Goal: Find specific page/section: Find specific page/section

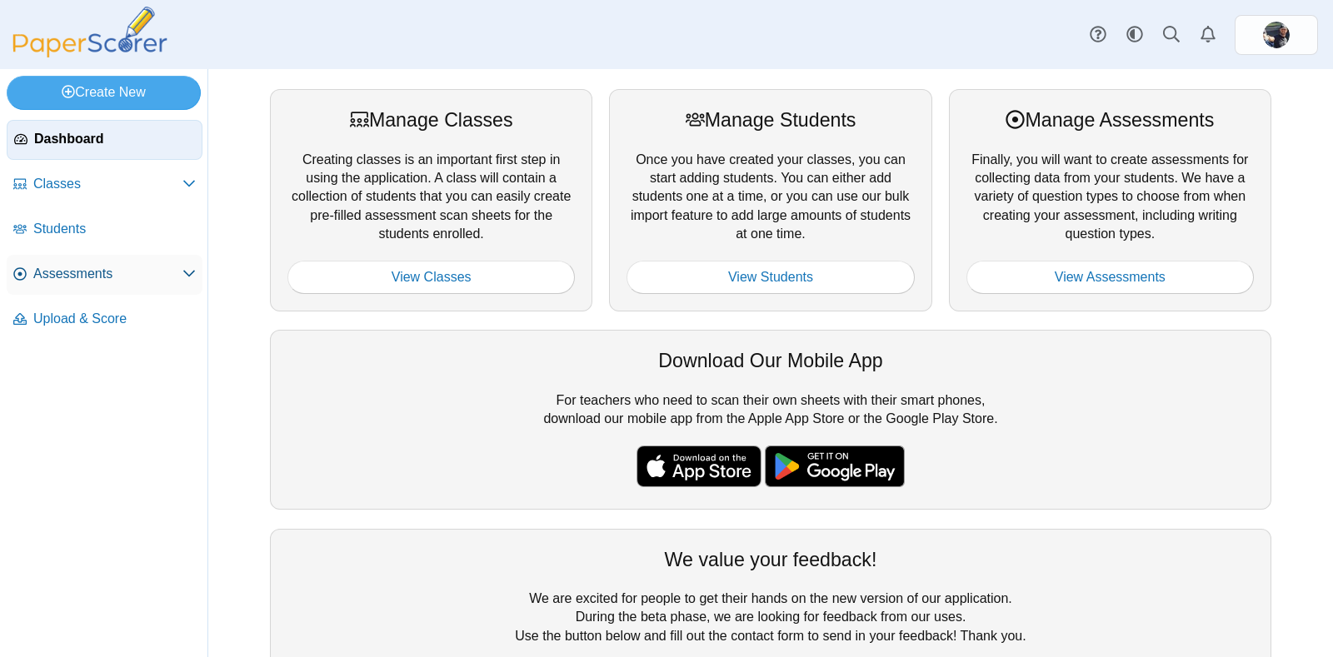
click at [62, 267] on span "Assessments" at bounding box center [107, 274] width 149 height 18
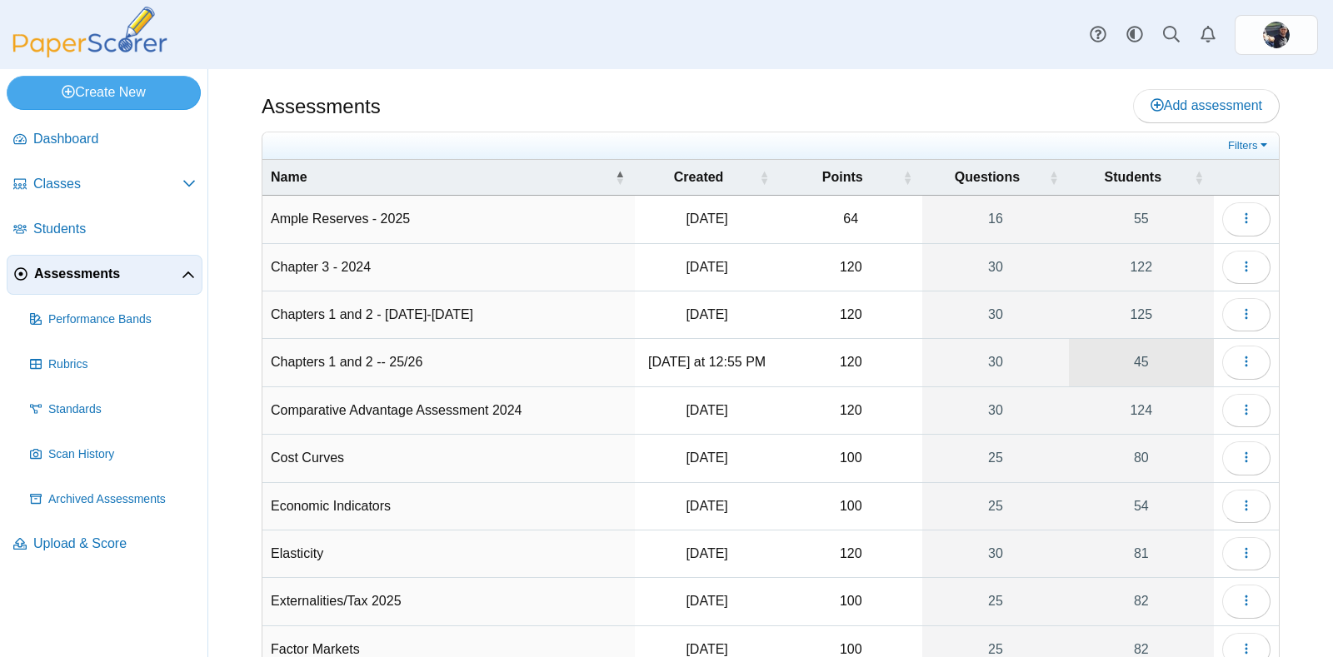
click at [1133, 353] on link "45" at bounding box center [1141, 362] width 145 height 47
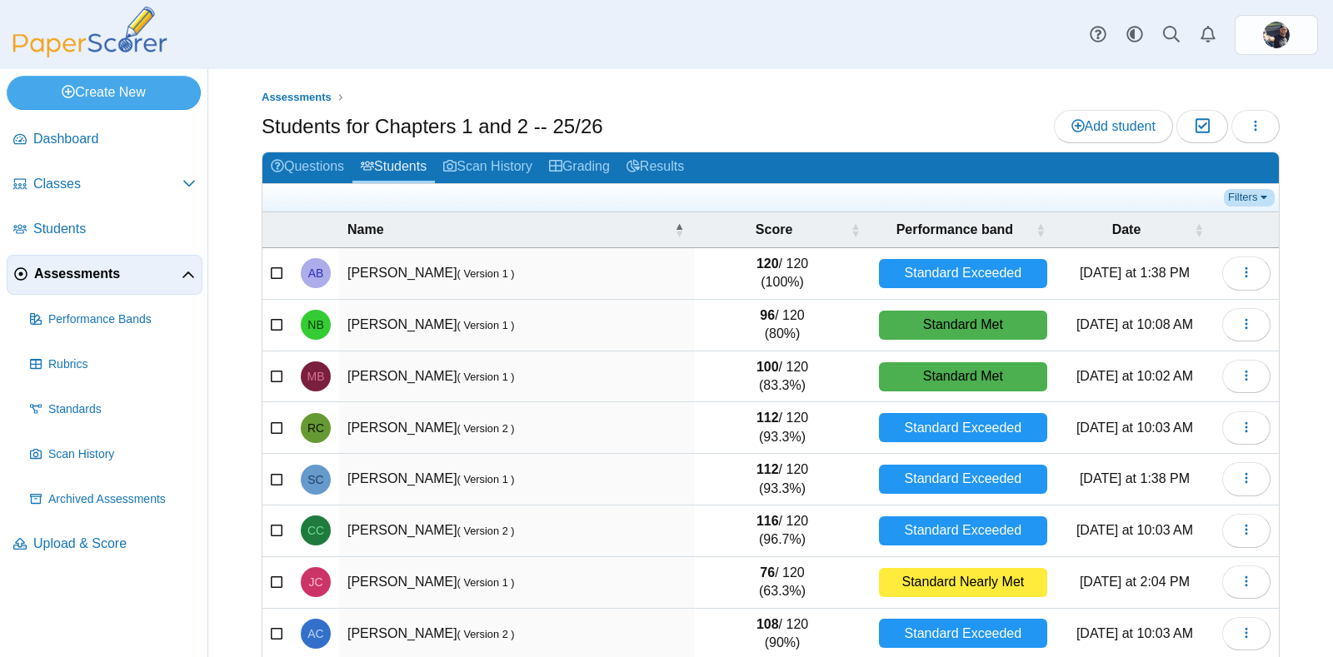
click at [1229, 194] on link "Filters" at bounding box center [1249, 197] width 51 height 17
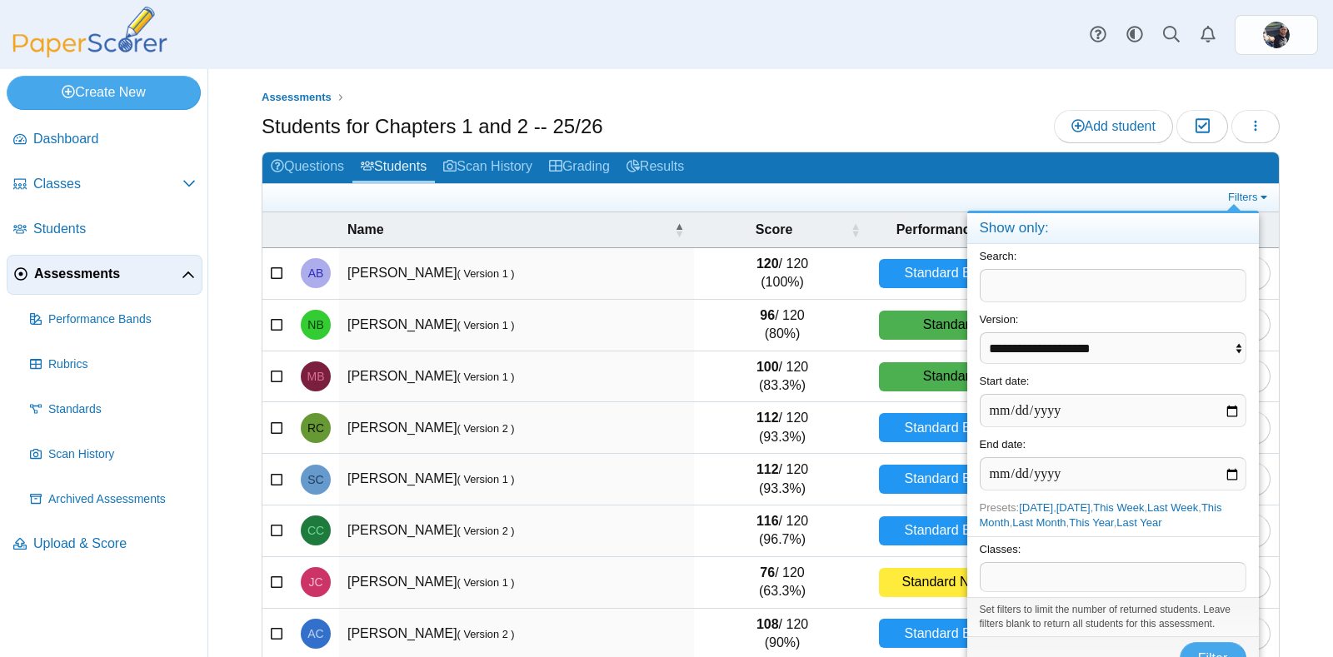
click at [1012, 580] on span at bounding box center [1113, 577] width 265 height 28
click at [1212, 652] on span "Filter" at bounding box center [1213, 659] width 30 height 14
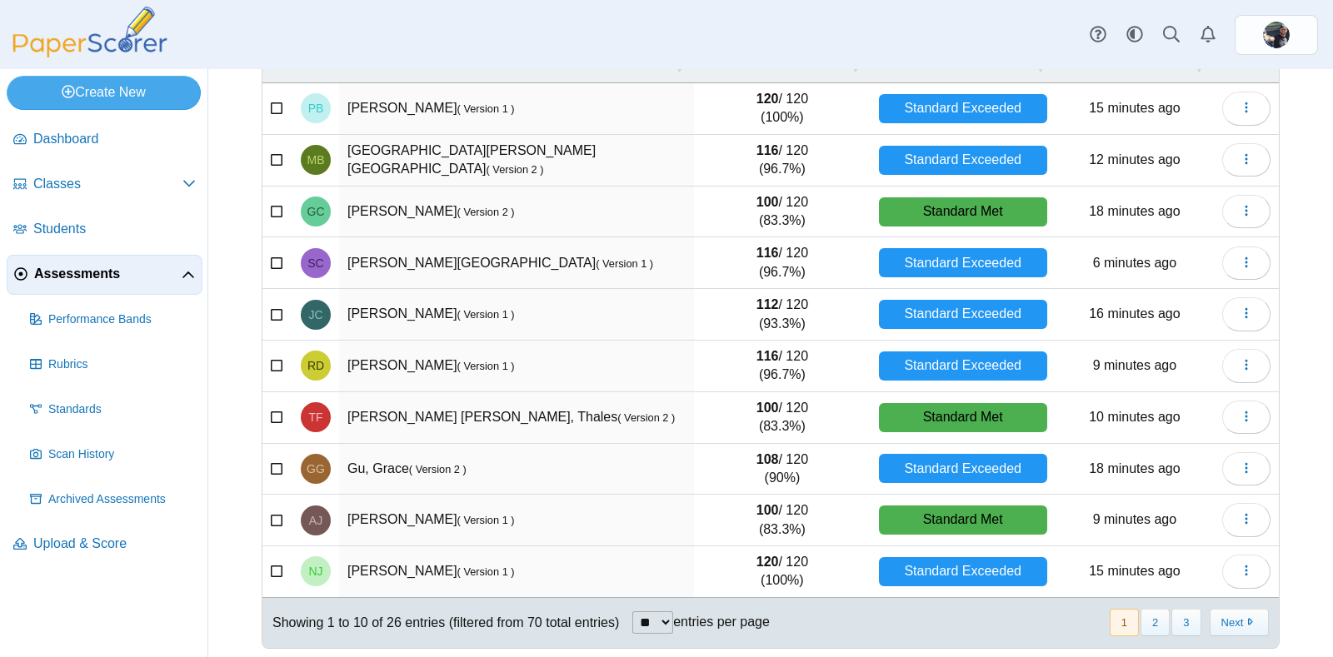
scroll to position [168, 0]
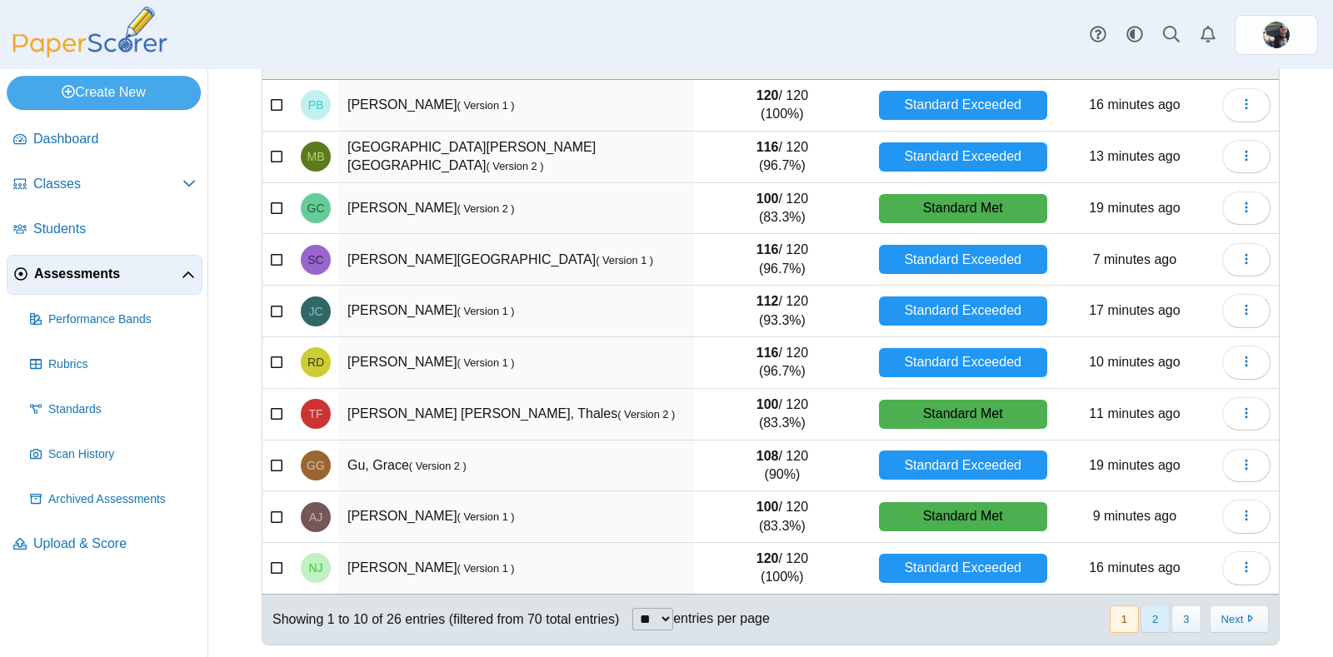
click at [1147, 611] on button "2" at bounding box center [1155, 619] width 29 height 27
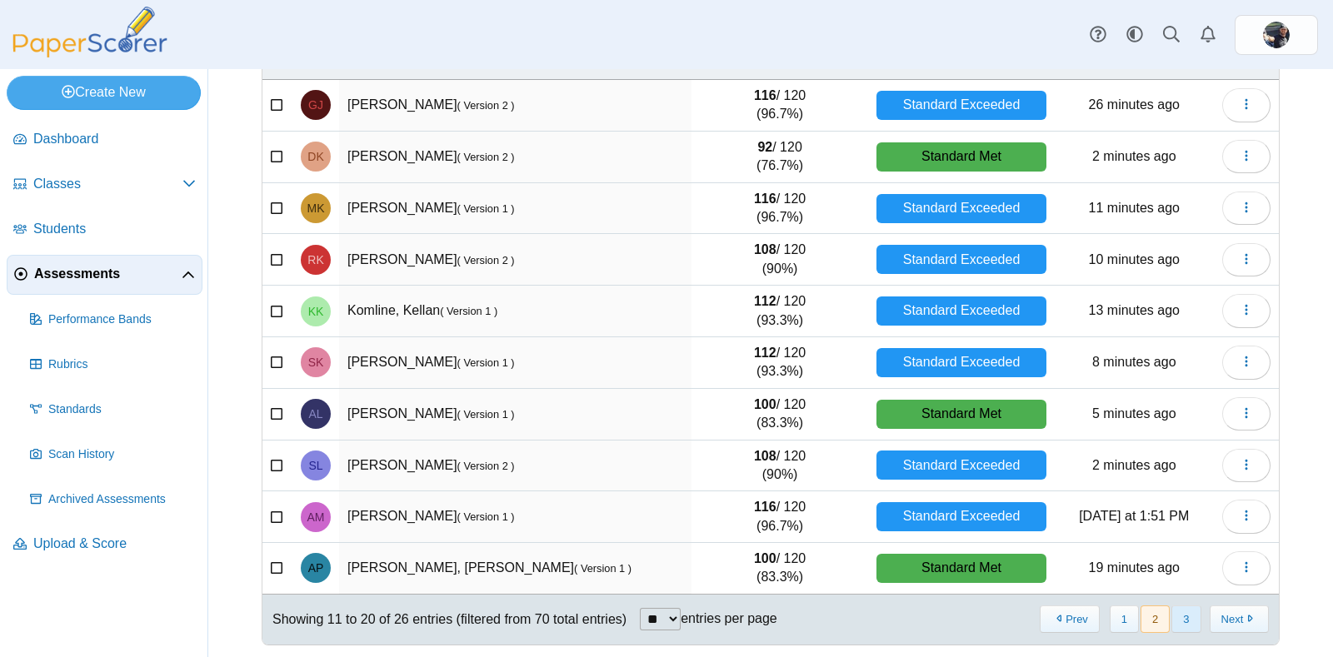
click at [1173, 617] on button "3" at bounding box center [1186, 619] width 29 height 27
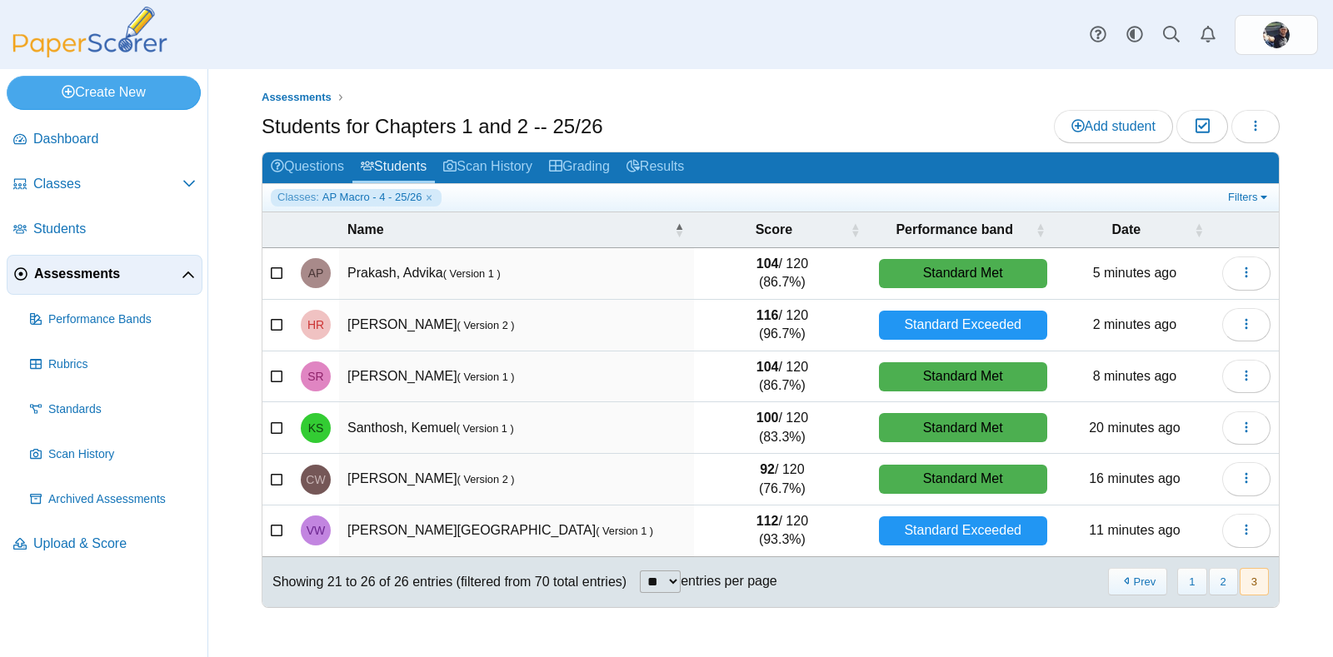
scroll to position [0, 0]
click at [1246, 196] on link "Filters" at bounding box center [1249, 197] width 51 height 17
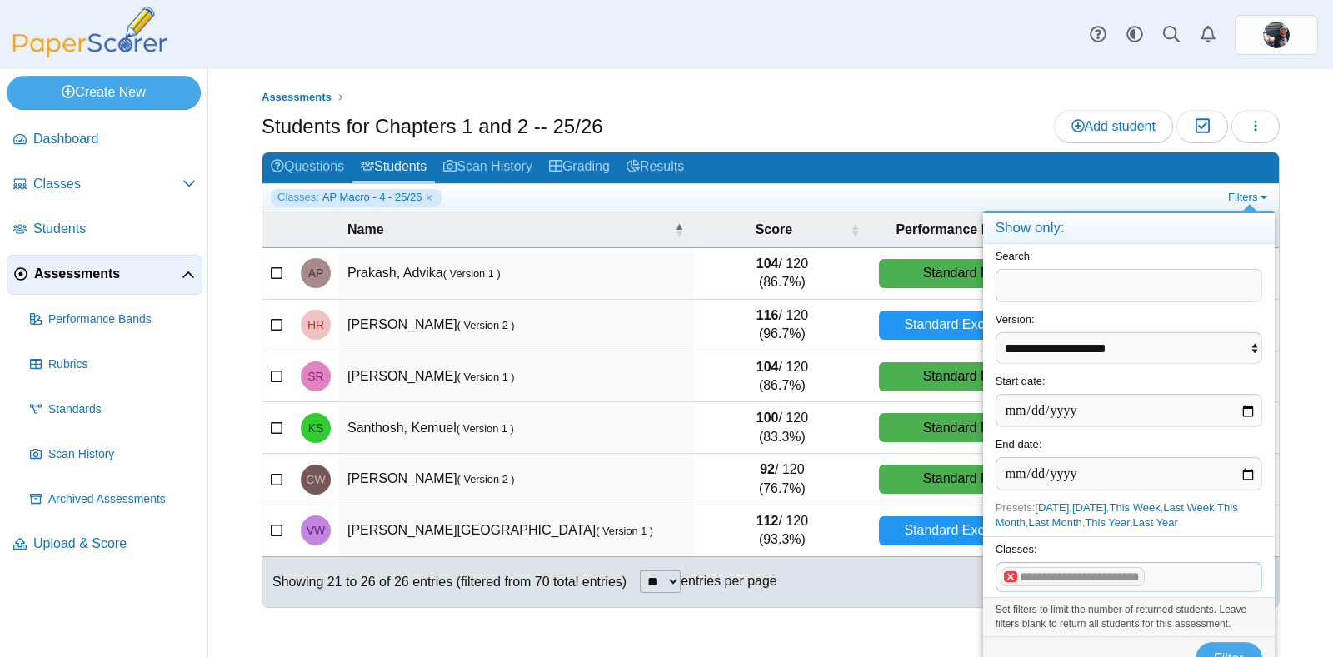
click at [1010, 577] on x "remove tag" at bounding box center [1011, 577] width 14 height 11
click at [1010, 577] on span at bounding box center [1129, 577] width 265 height 28
click at [1232, 652] on span "Filter" at bounding box center [1229, 659] width 30 height 14
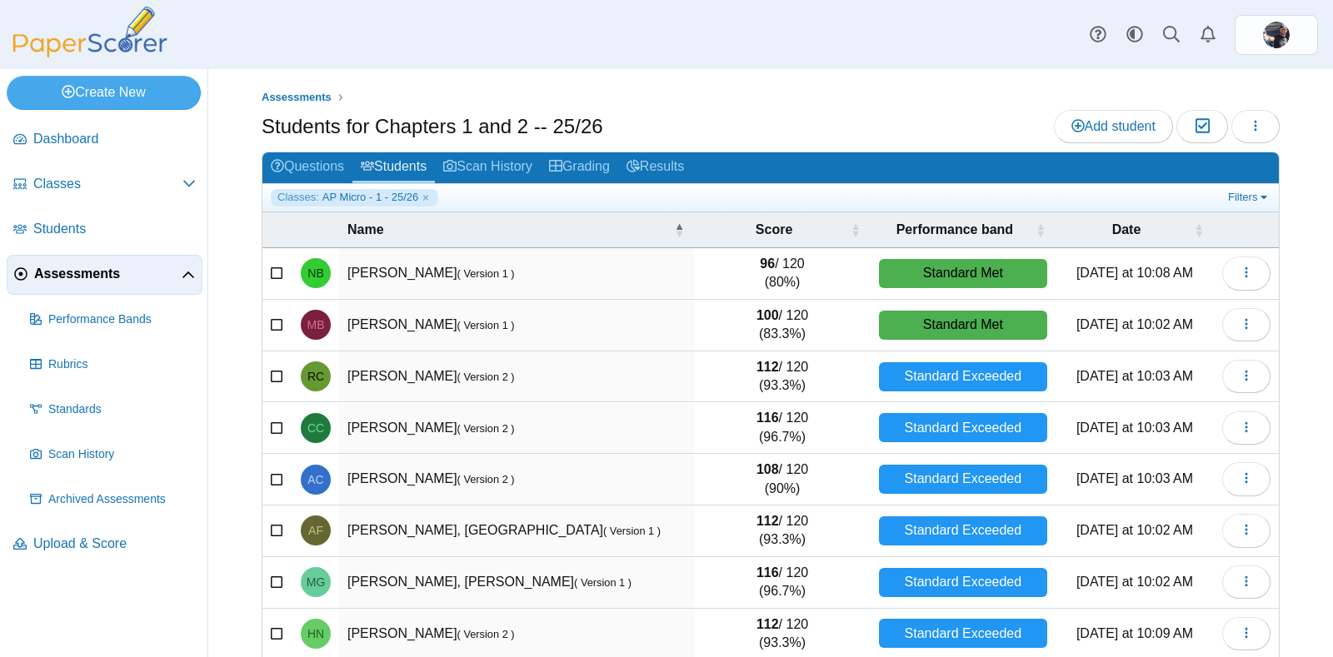
scroll to position [168, 0]
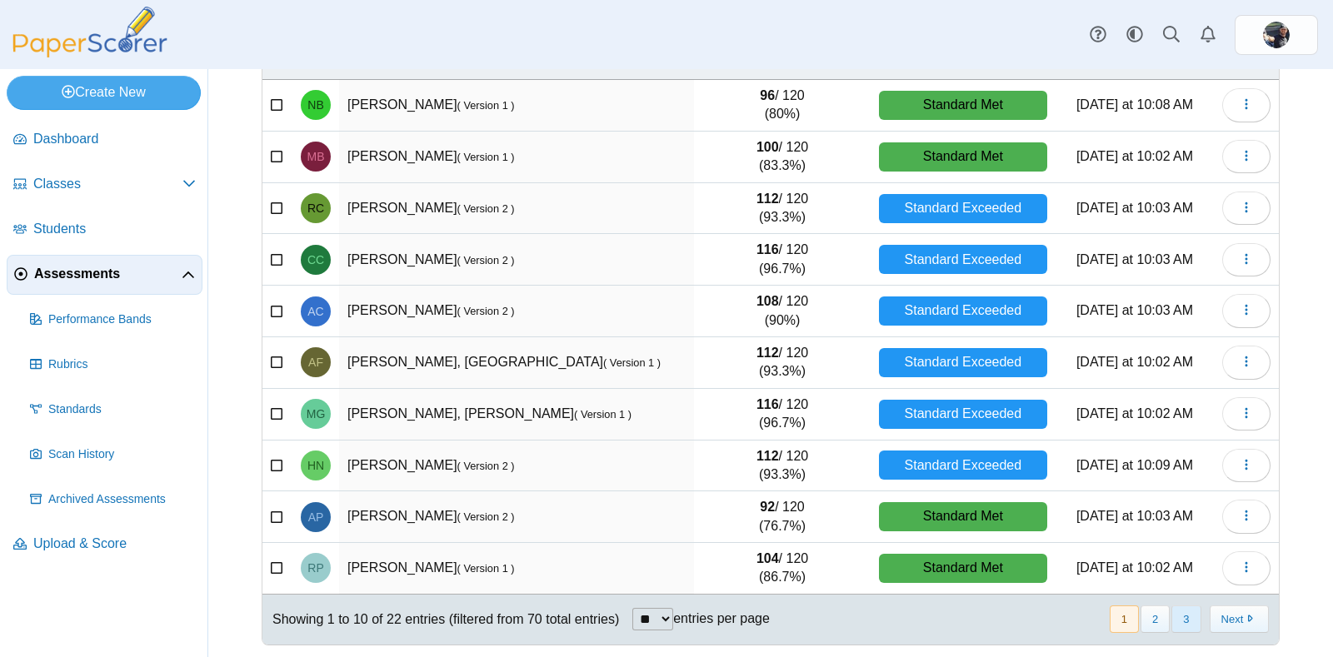
click at [1172, 617] on button "3" at bounding box center [1186, 619] width 29 height 27
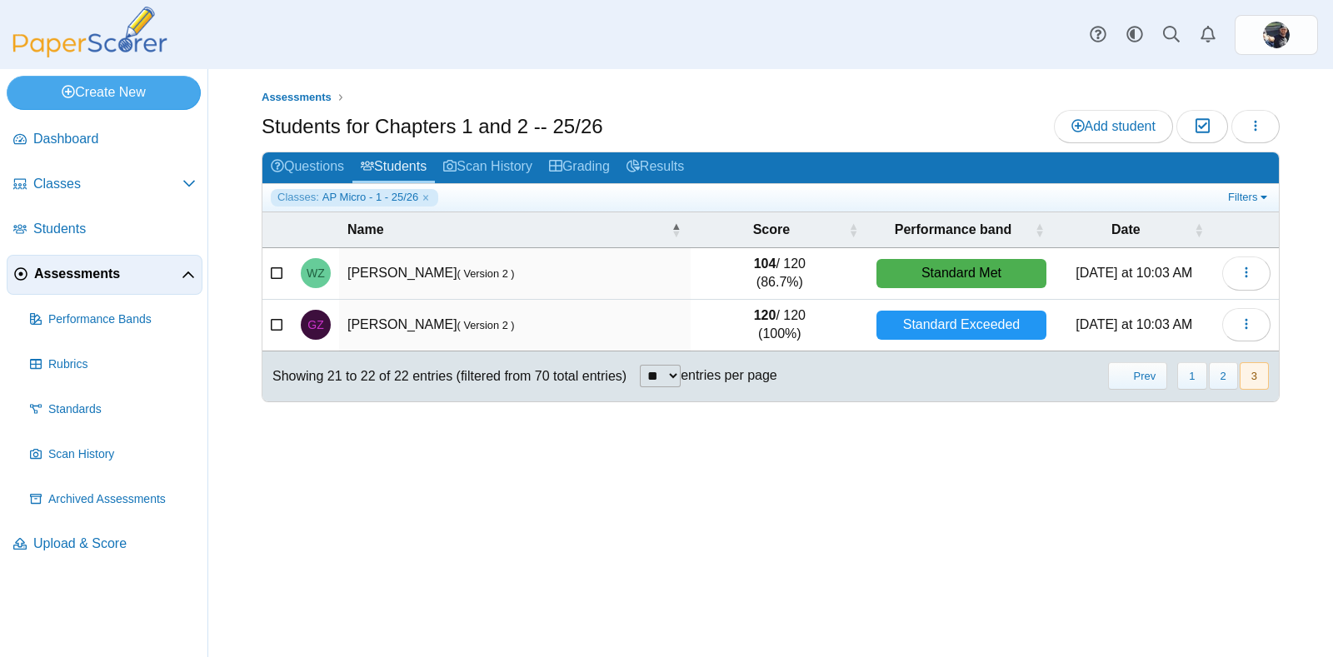
scroll to position [0, 0]
click at [1225, 380] on button "2" at bounding box center [1223, 375] width 29 height 27
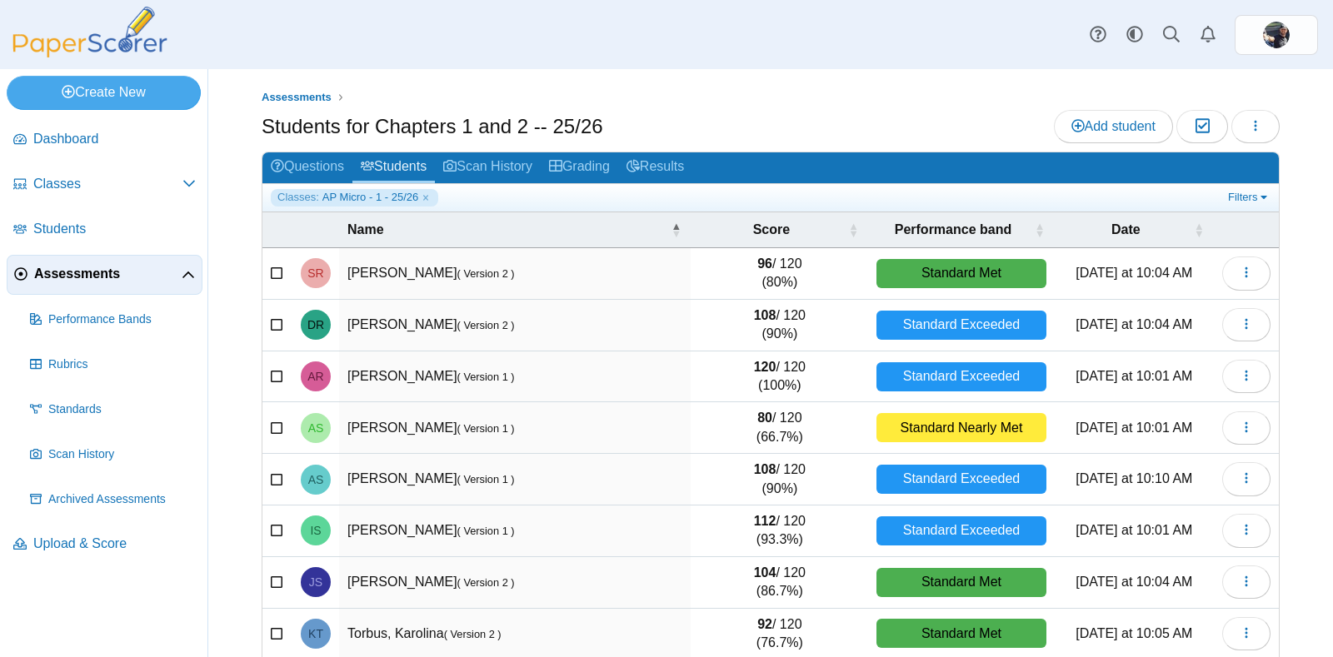
scroll to position [168, 0]
